Goal: Task Accomplishment & Management: Complete application form

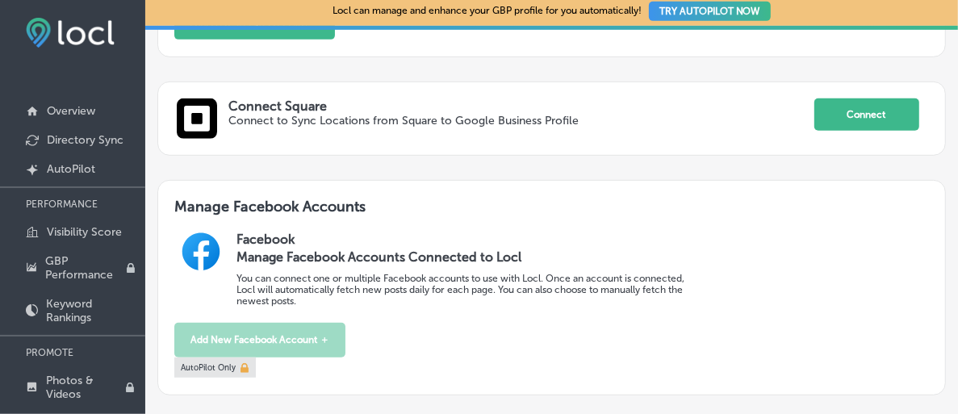
scroll to position [468, 0]
click at [97, 136] on p "Directory Sync" at bounding box center [85, 140] width 77 height 14
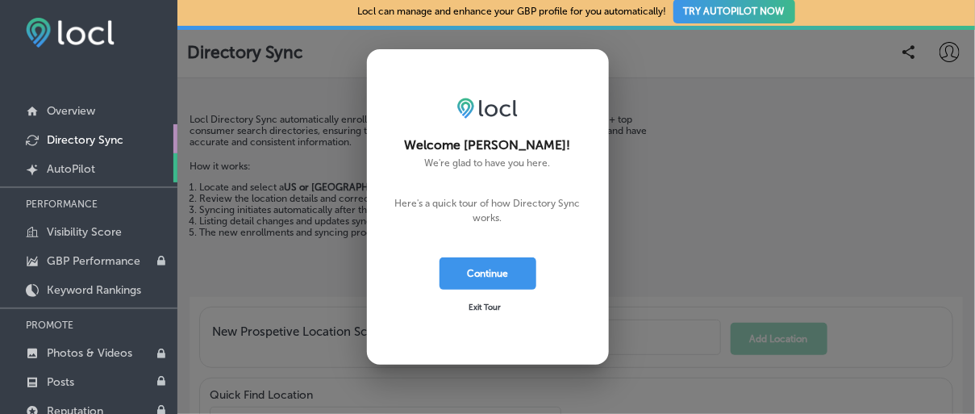
click at [79, 163] on p "AutoPilot" at bounding box center [71, 169] width 48 height 14
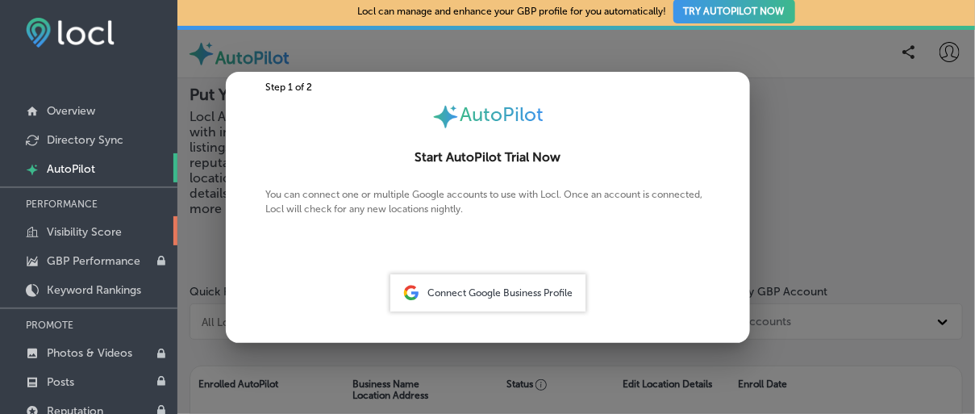
click at [61, 225] on p "Visibility Score" at bounding box center [84, 232] width 75 height 14
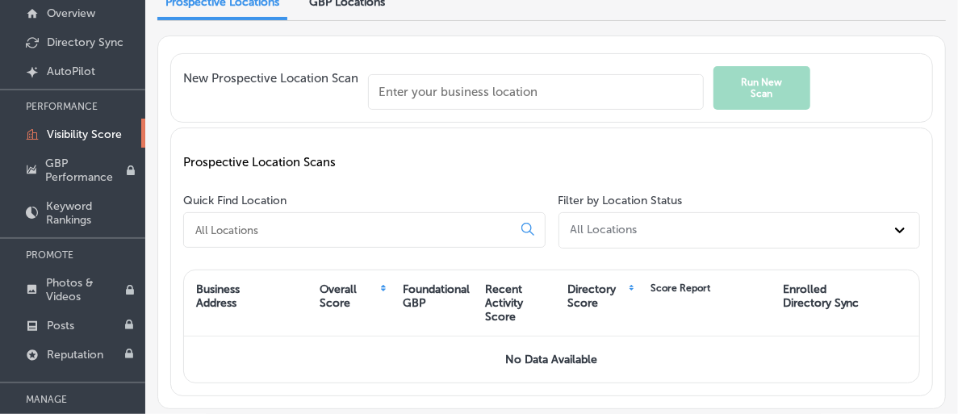
scroll to position [124, 0]
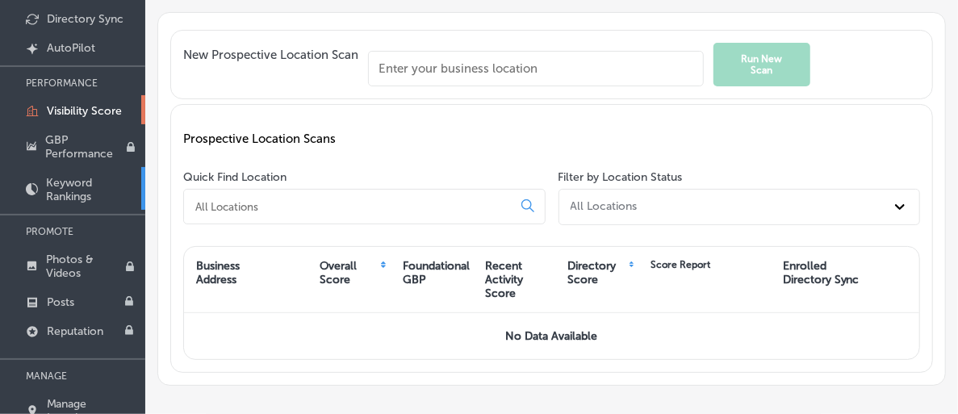
click at [125, 176] on p "Keyword Rankings" at bounding box center [91, 189] width 91 height 27
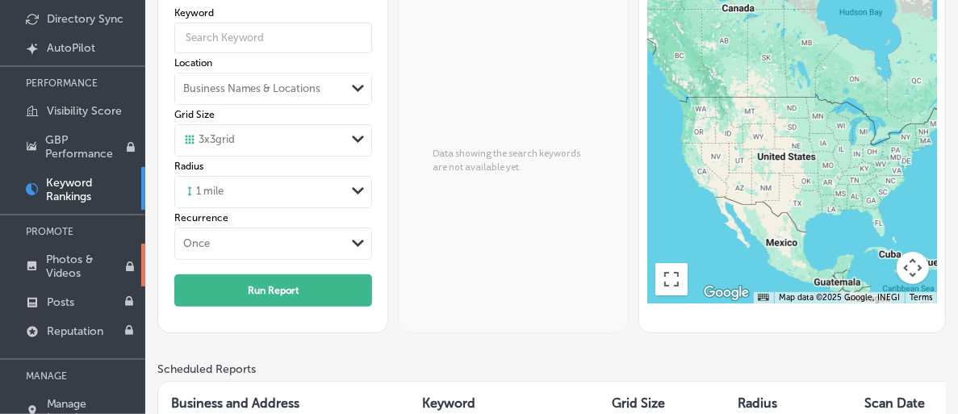
scroll to position [3, 0]
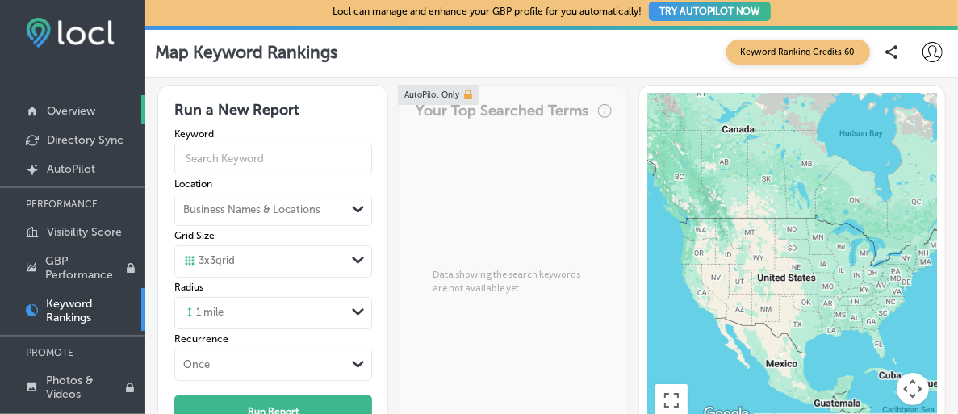
click at [107, 107] on link "Overview" at bounding box center [72, 109] width 145 height 29
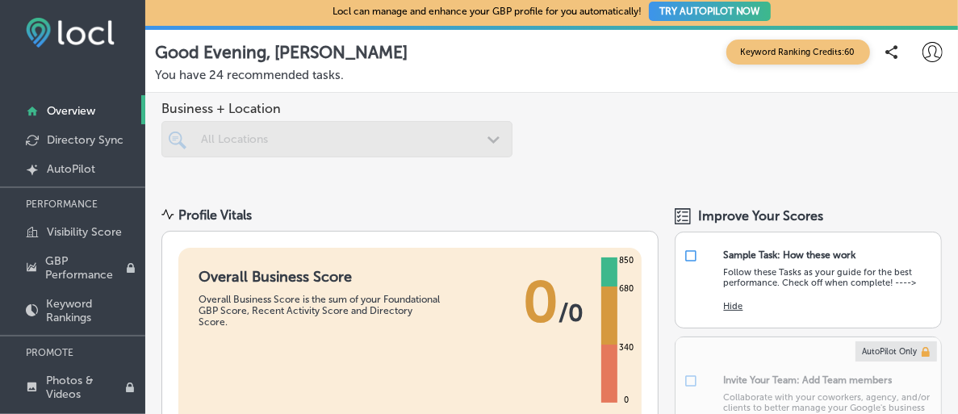
click at [240, 140] on div at bounding box center [336, 139] width 351 height 36
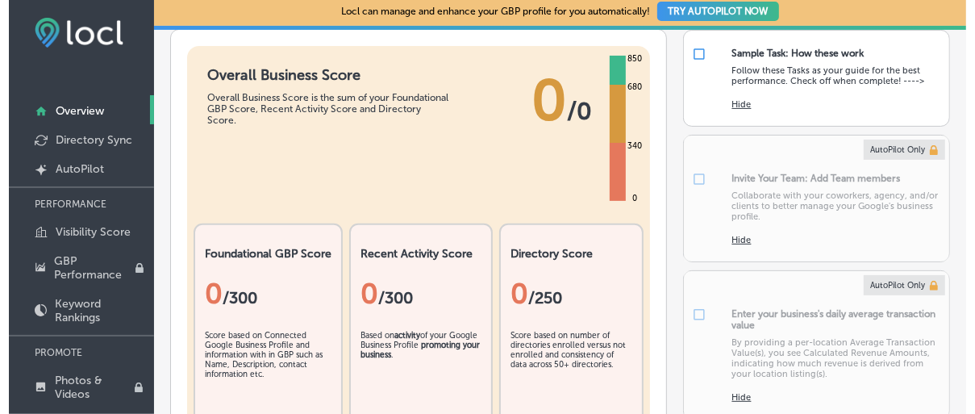
scroll to position [242, 0]
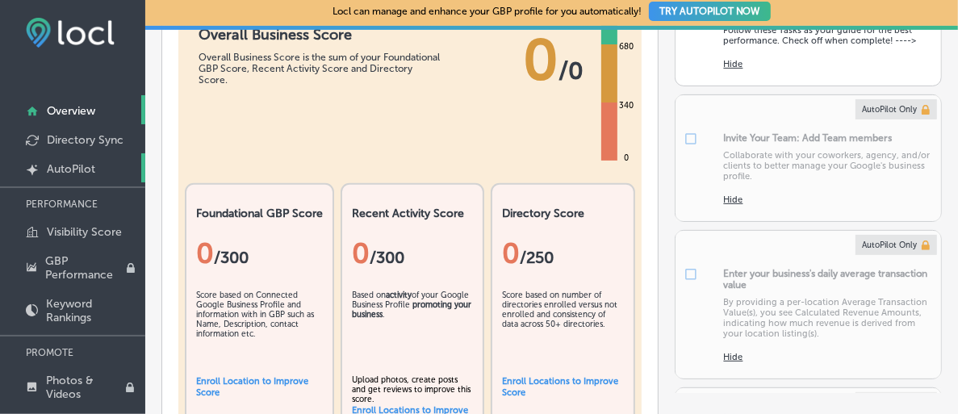
click at [82, 159] on link "Created by potrace 1.10, written by Peter Selinger 2001-2011 AutoPilot" at bounding box center [72, 167] width 145 height 29
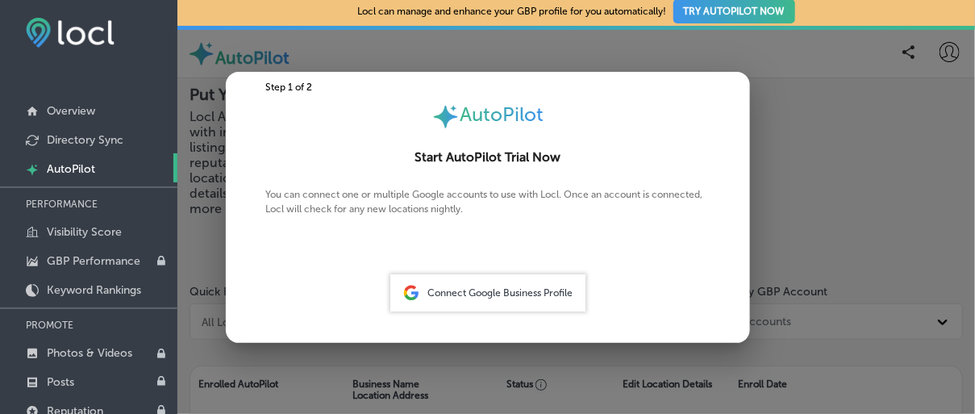
click at [495, 292] on span "Connect Google Business Profile" at bounding box center [500, 292] width 145 height 11
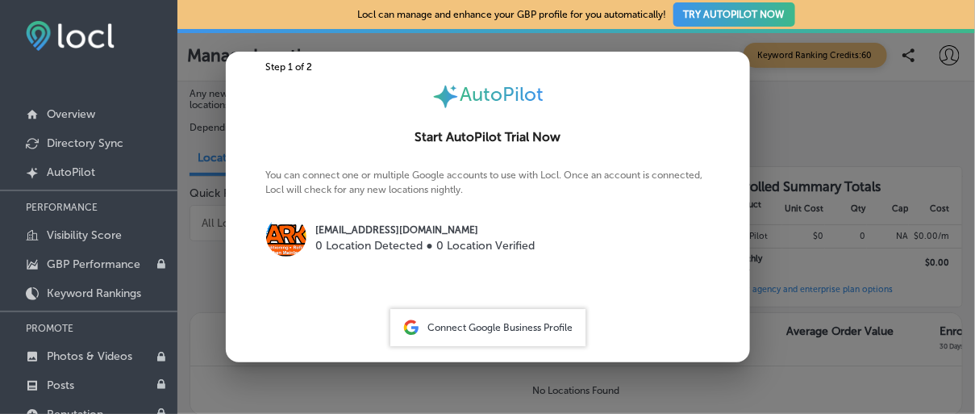
click at [498, 316] on div "Connect Google Business Profile" at bounding box center [488, 327] width 195 height 37
click at [491, 327] on span "Connect Google Business Profile" at bounding box center [500, 327] width 145 height 11
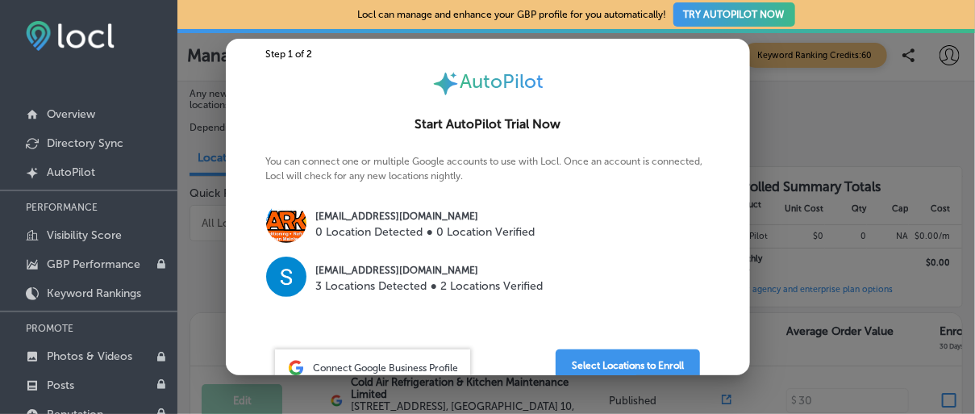
scroll to position [28, 0]
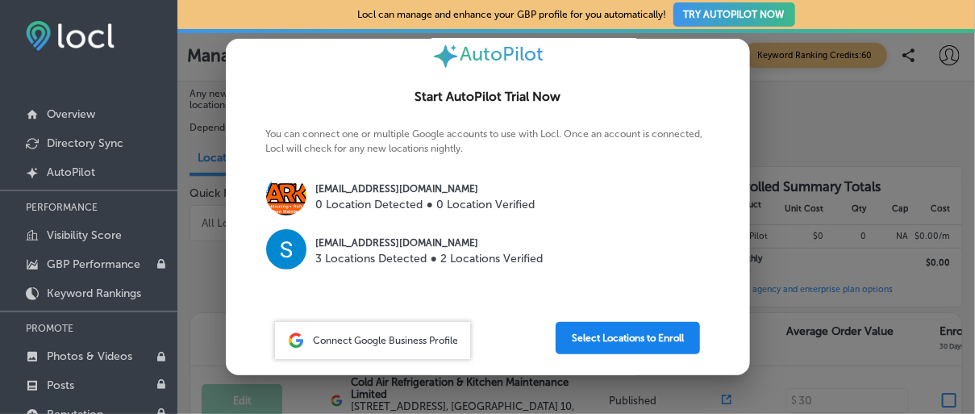
click at [617, 332] on button "Select Locations to Enroll" at bounding box center [628, 338] width 144 height 32
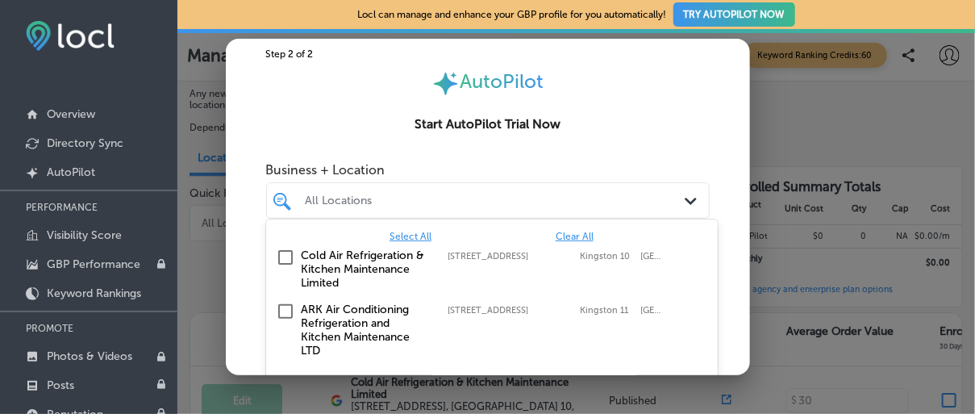
click at [550, 199] on div "All Locations" at bounding box center [496, 201] width 381 height 14
click at [289, 311] on input "checkbox" at bounding box center [285, 311] width 19 height 19
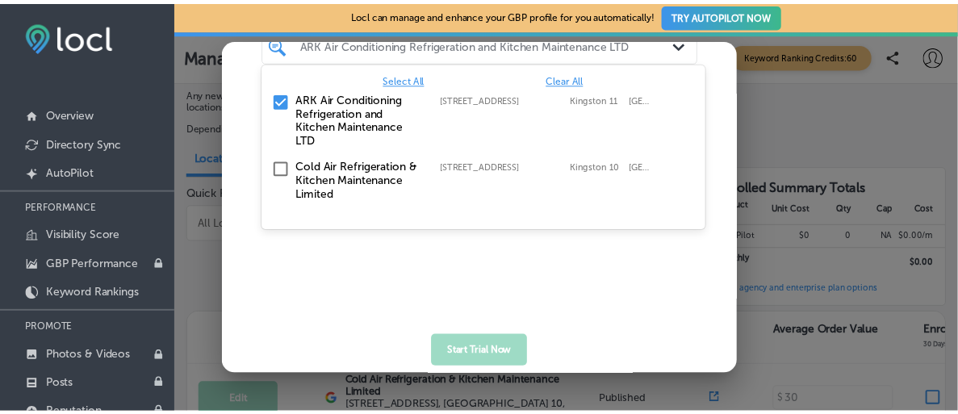
scroll to position [181, 0]
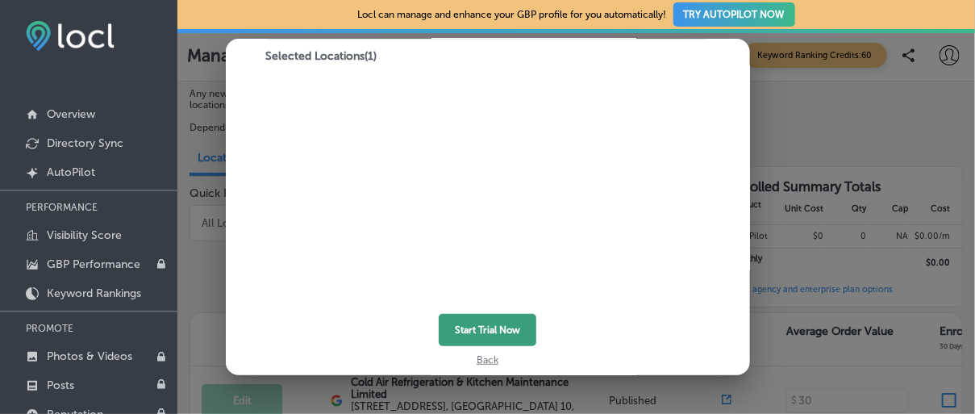
click at [488, 324] on button "Start Trial Now" at bounding box center [488, 330] width 98 height 32
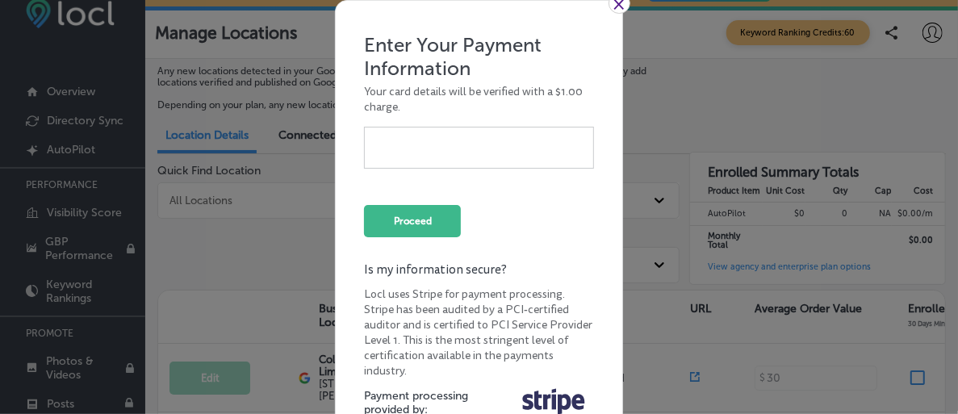
scroll to position [0, 0]
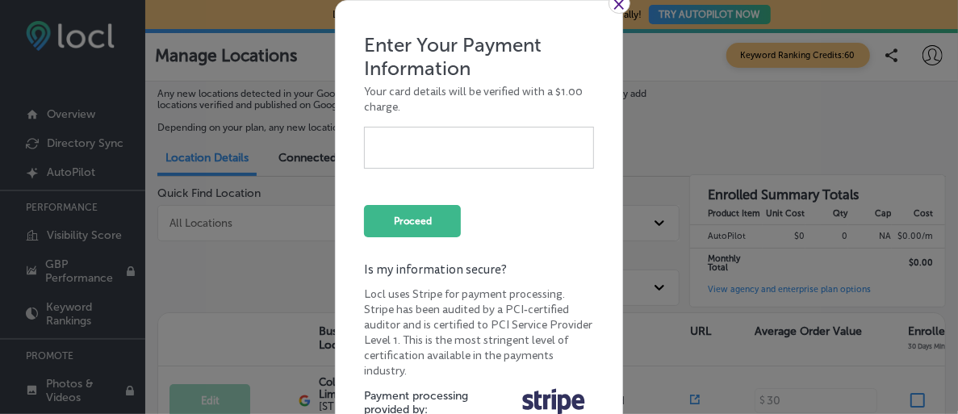
click at [619, 7] on link "×" at bounding box center [619, 3] width 22 height 21
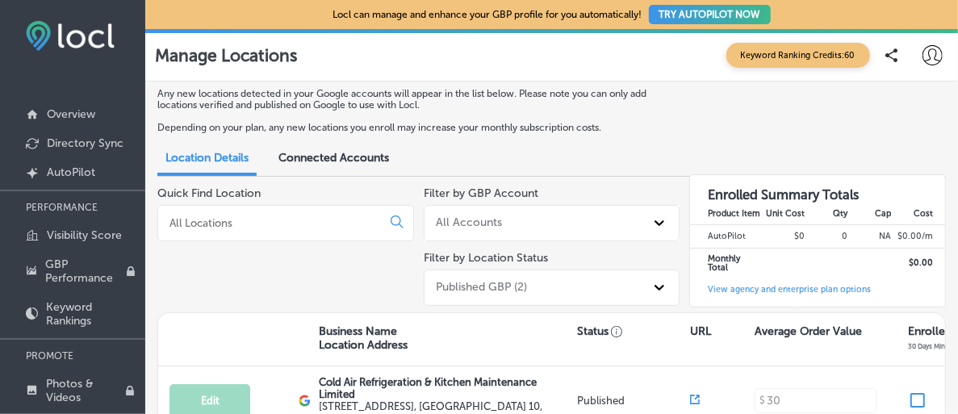
scroll to position [39, 0]
